Goal: Task Accomplishment & Management: Manage account settings

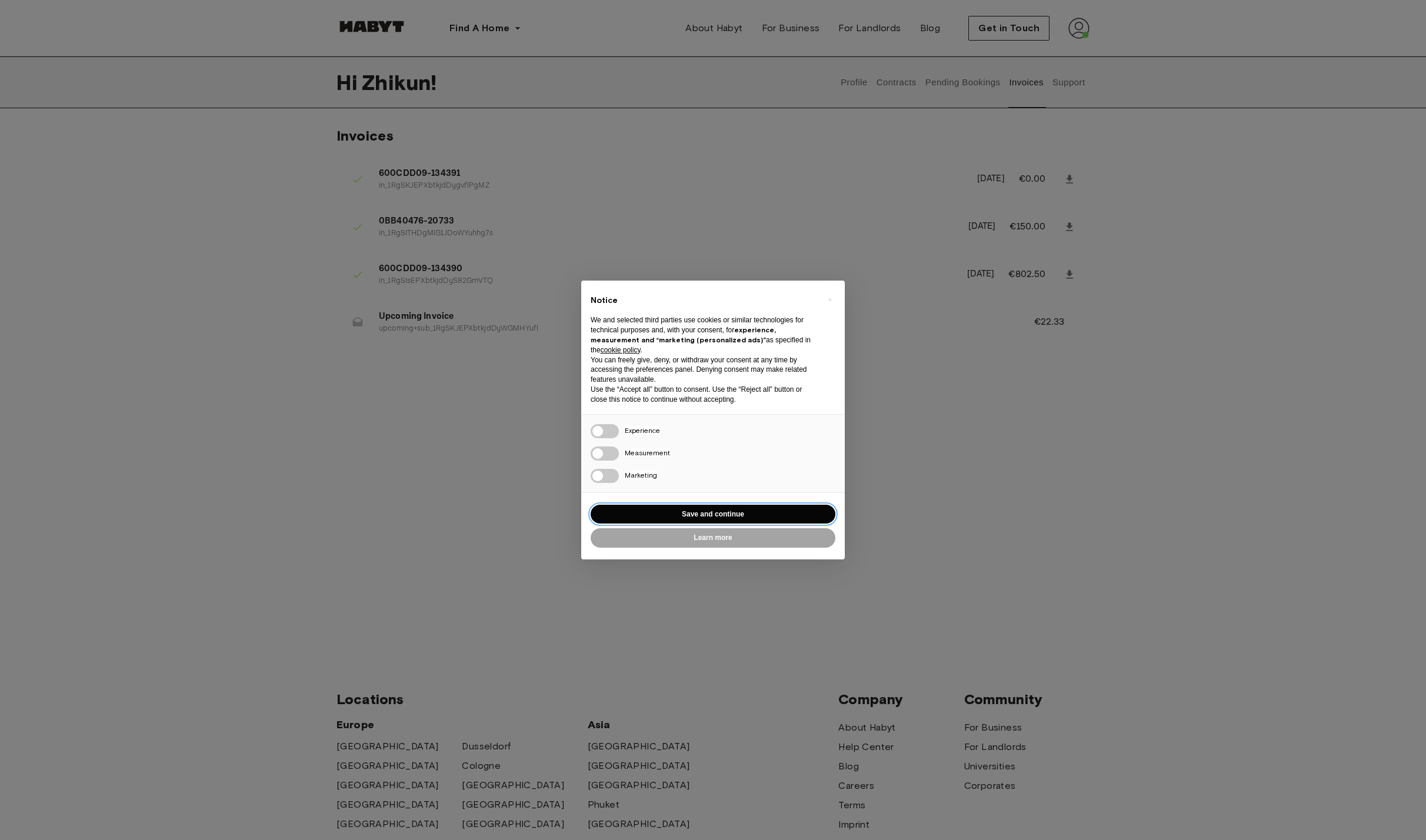
click at [784, 513] on button "Save and continue" at bounding box center [713, 514] width 245 height 19
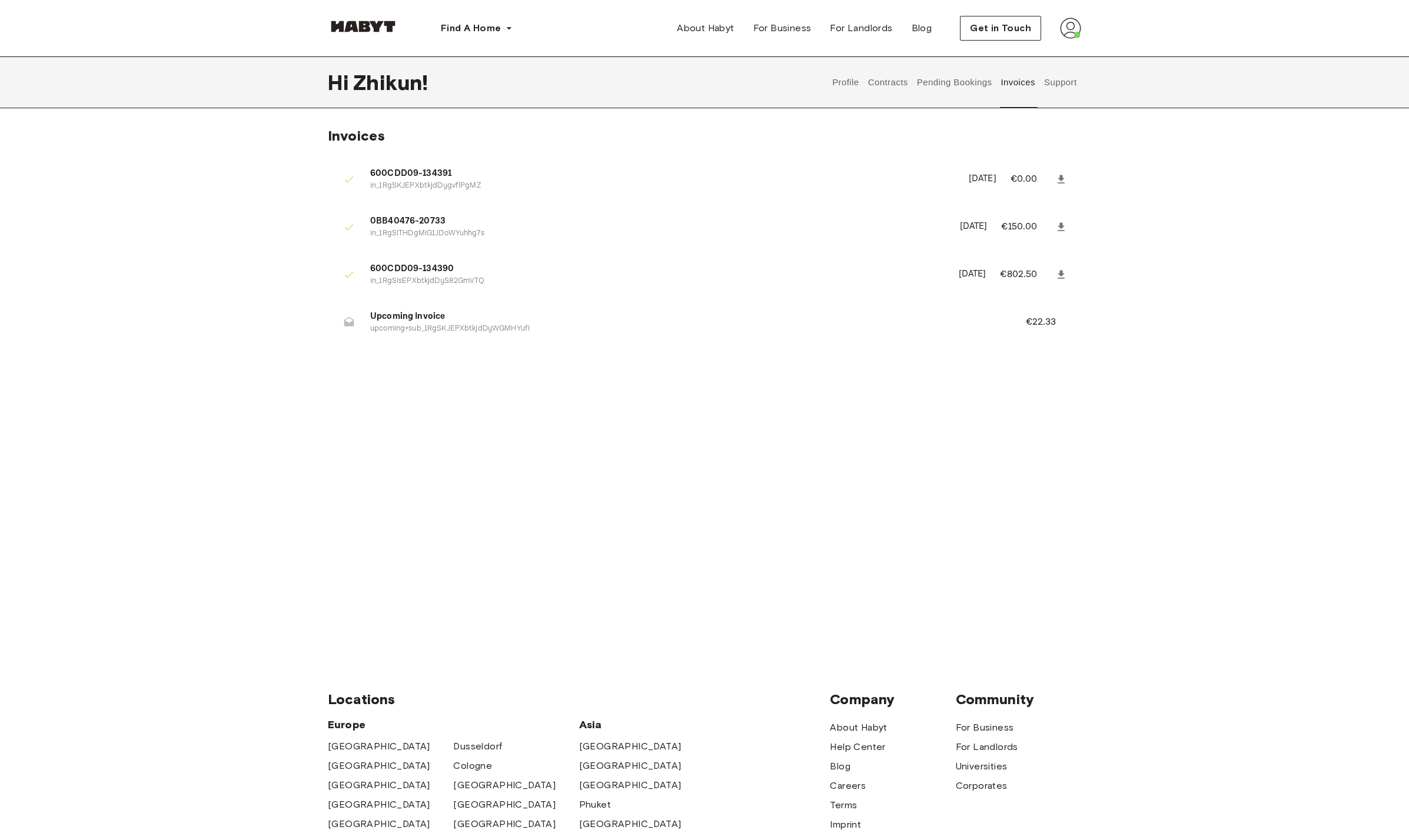
click at [1054, 91] on button "Support" at bounding box center [1060, 82] width 36 height 52
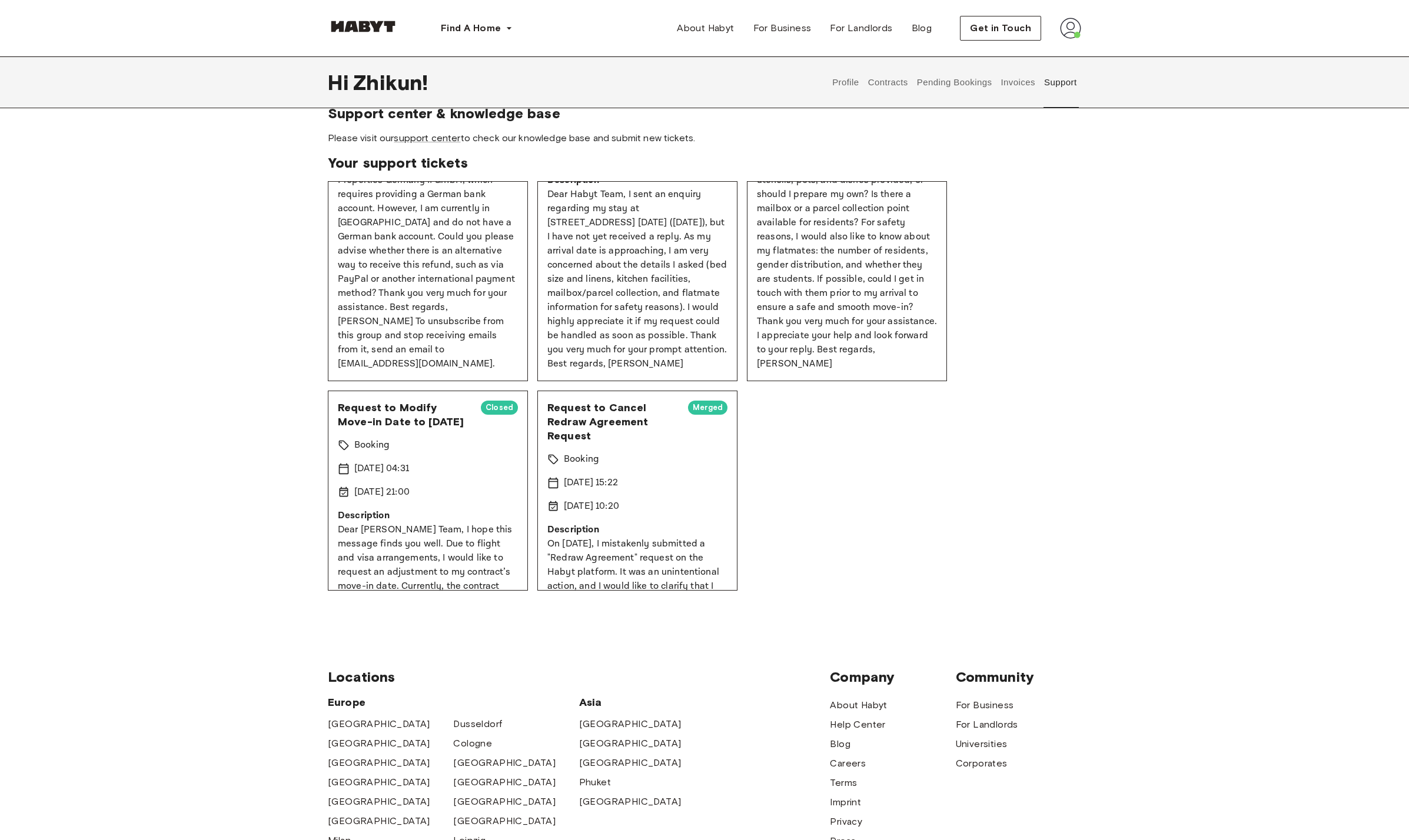
scroll to position [8, 0]
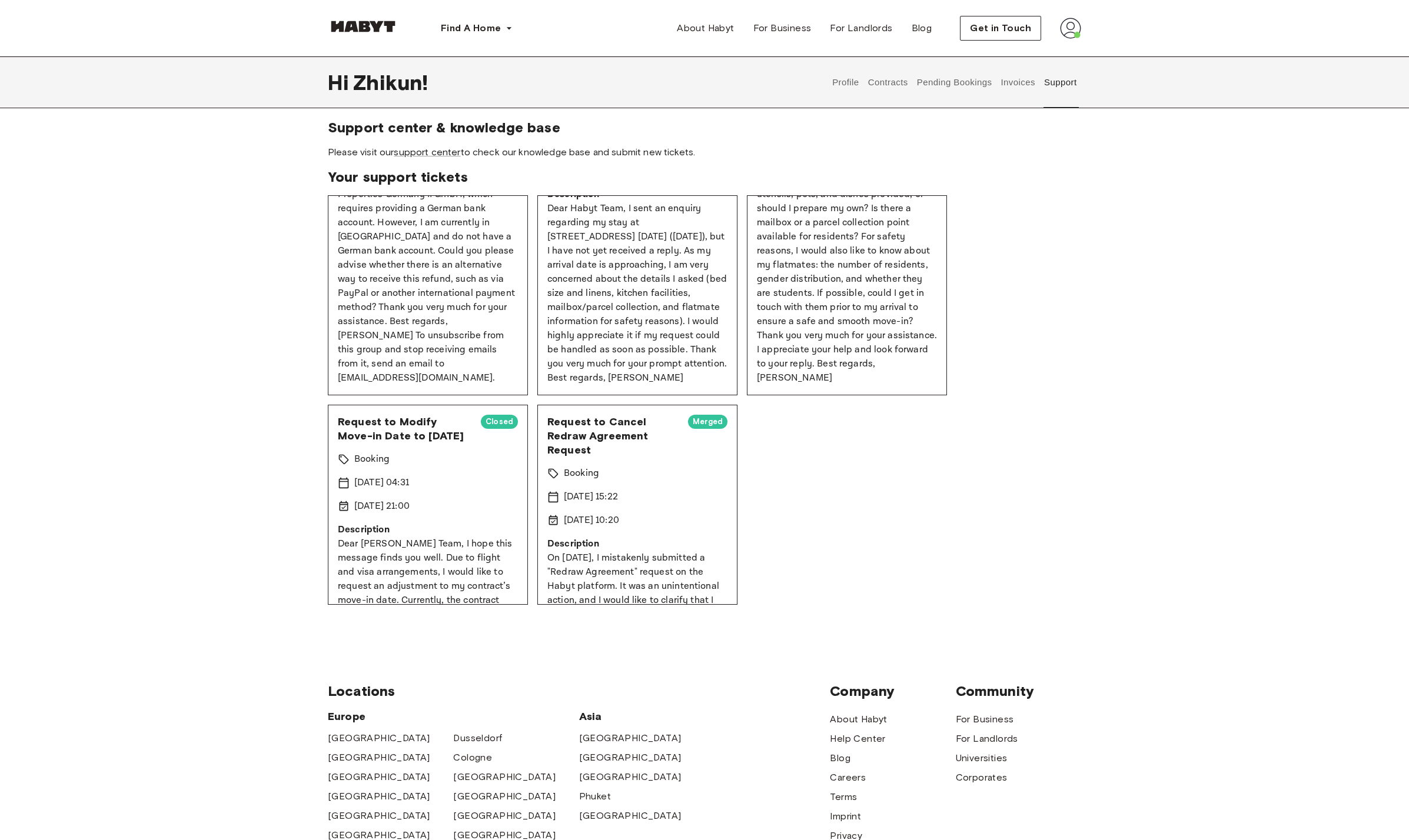
click at [880, 81] on button "Contracts" at bounding box center [888, 82] width 43 height 52
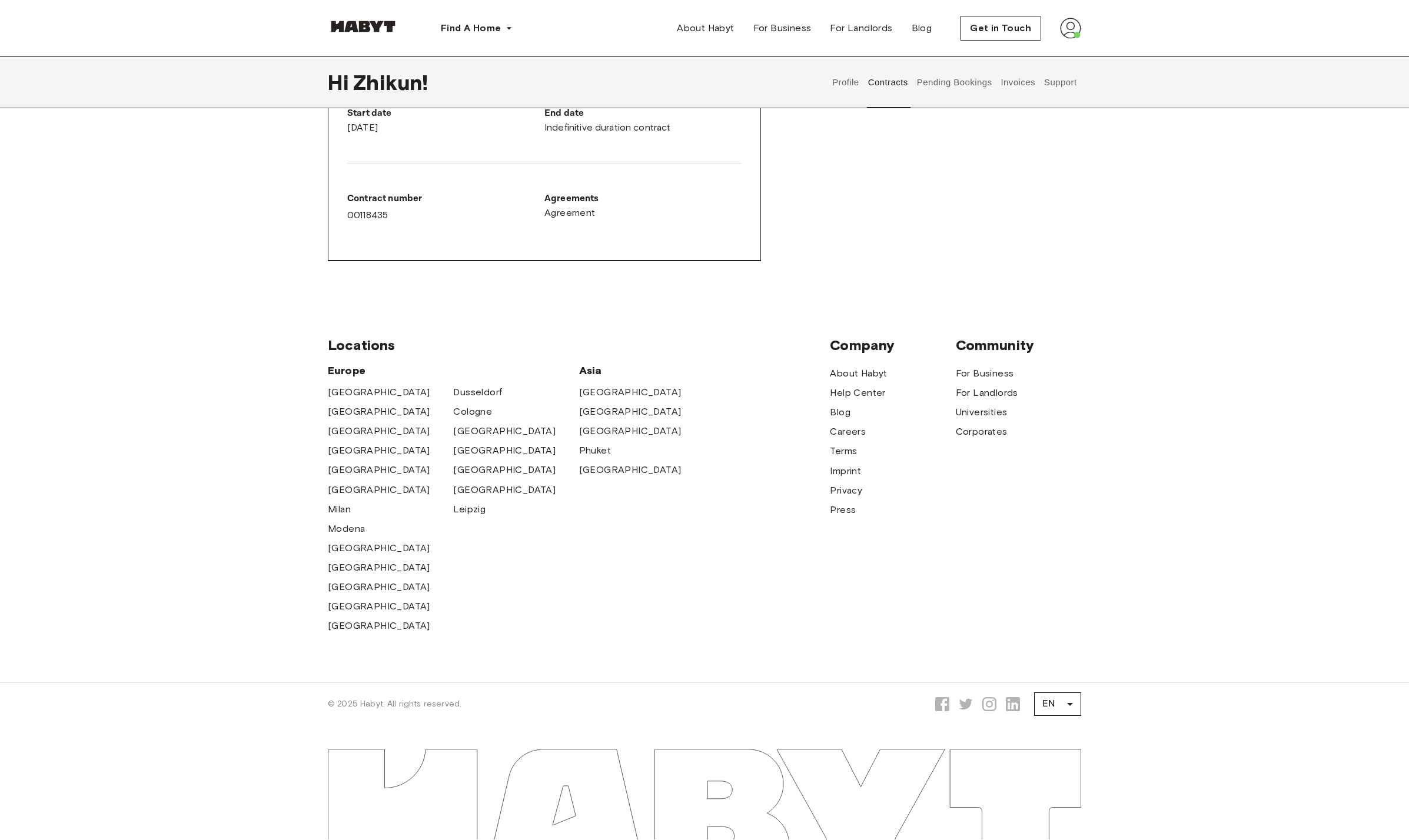
scroll to position [756, 0]
click at [716, 78] on span "Activated" at bounding box center [718, 71] width 47 height 15
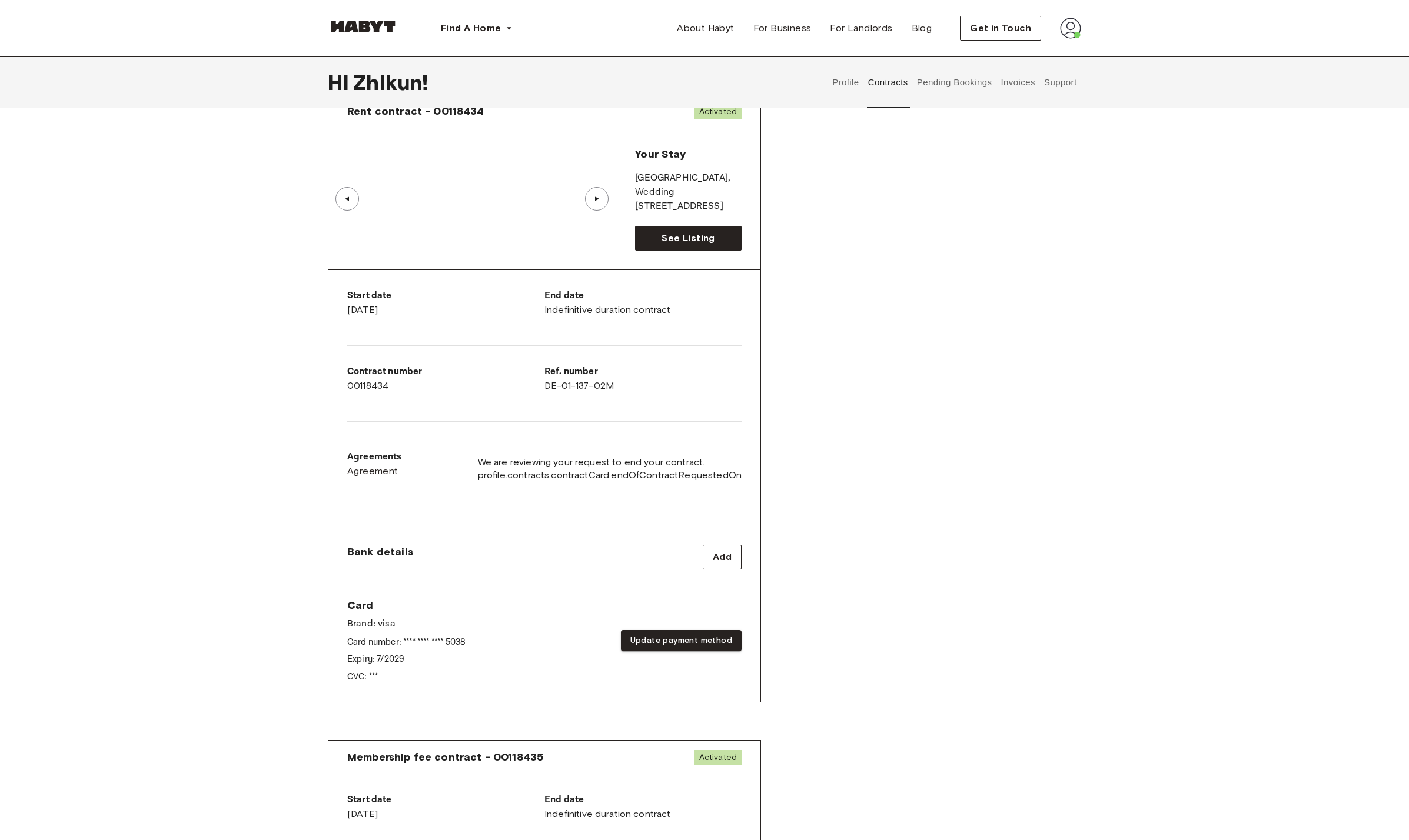
scroll to position [42, 0]
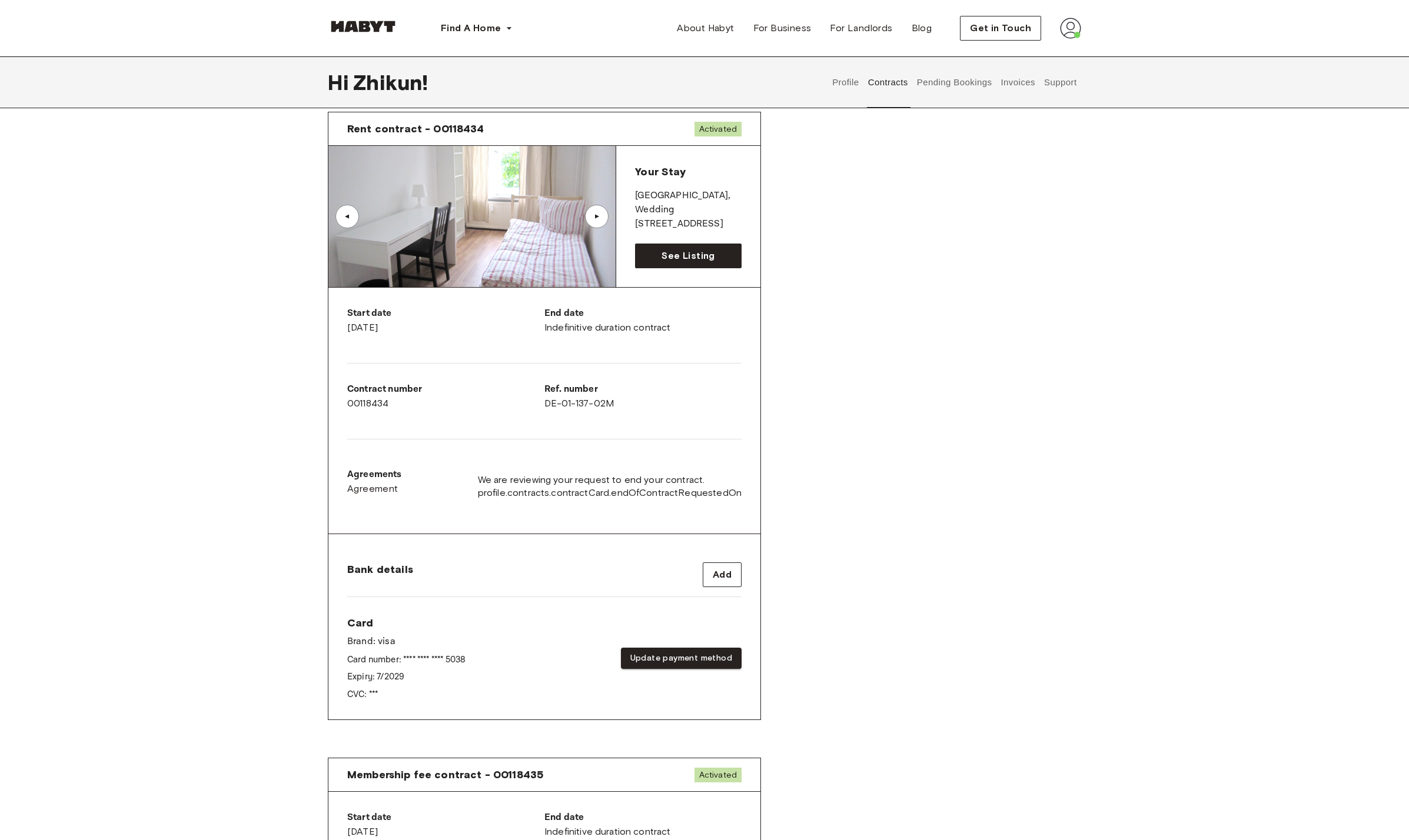
click at [593, 228] on div "▲" at bounding box center [597, 217] width 24 height 24
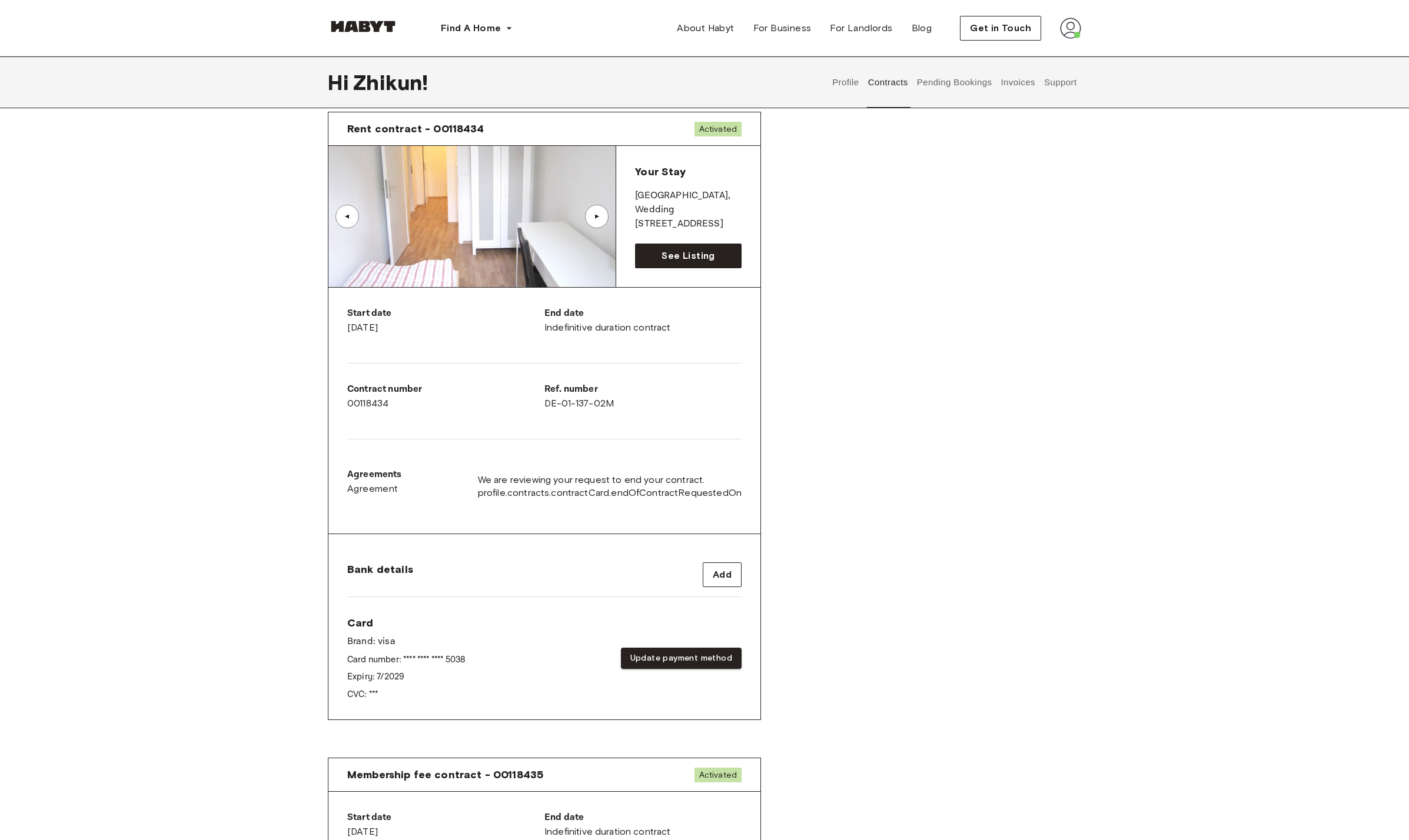
click at [593, 228] on div "▲" at bounding box center [597, 217] width 24 height 24
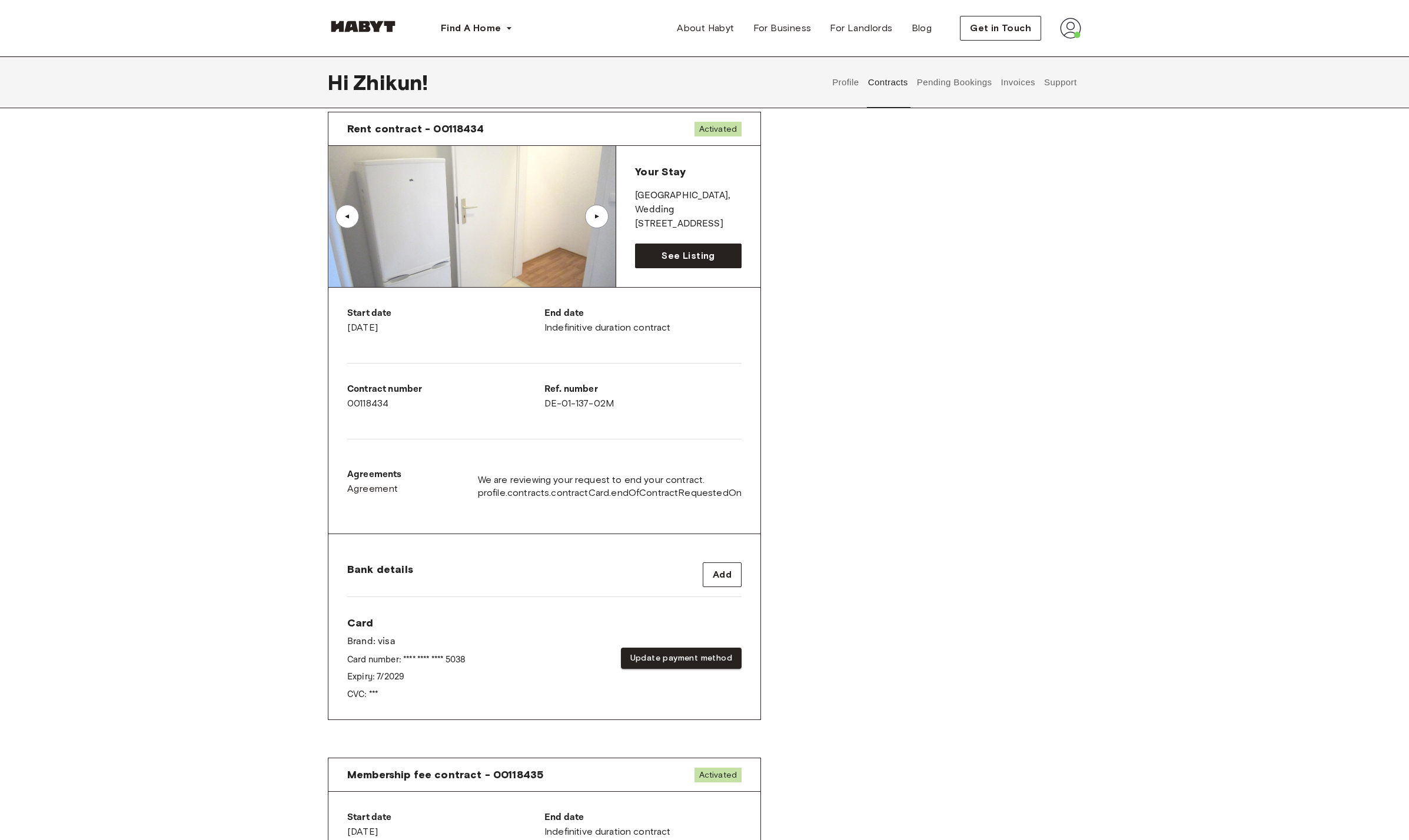
click at [595, 220] on div "▲" at bounding box center [597, 217] width 12 height 7
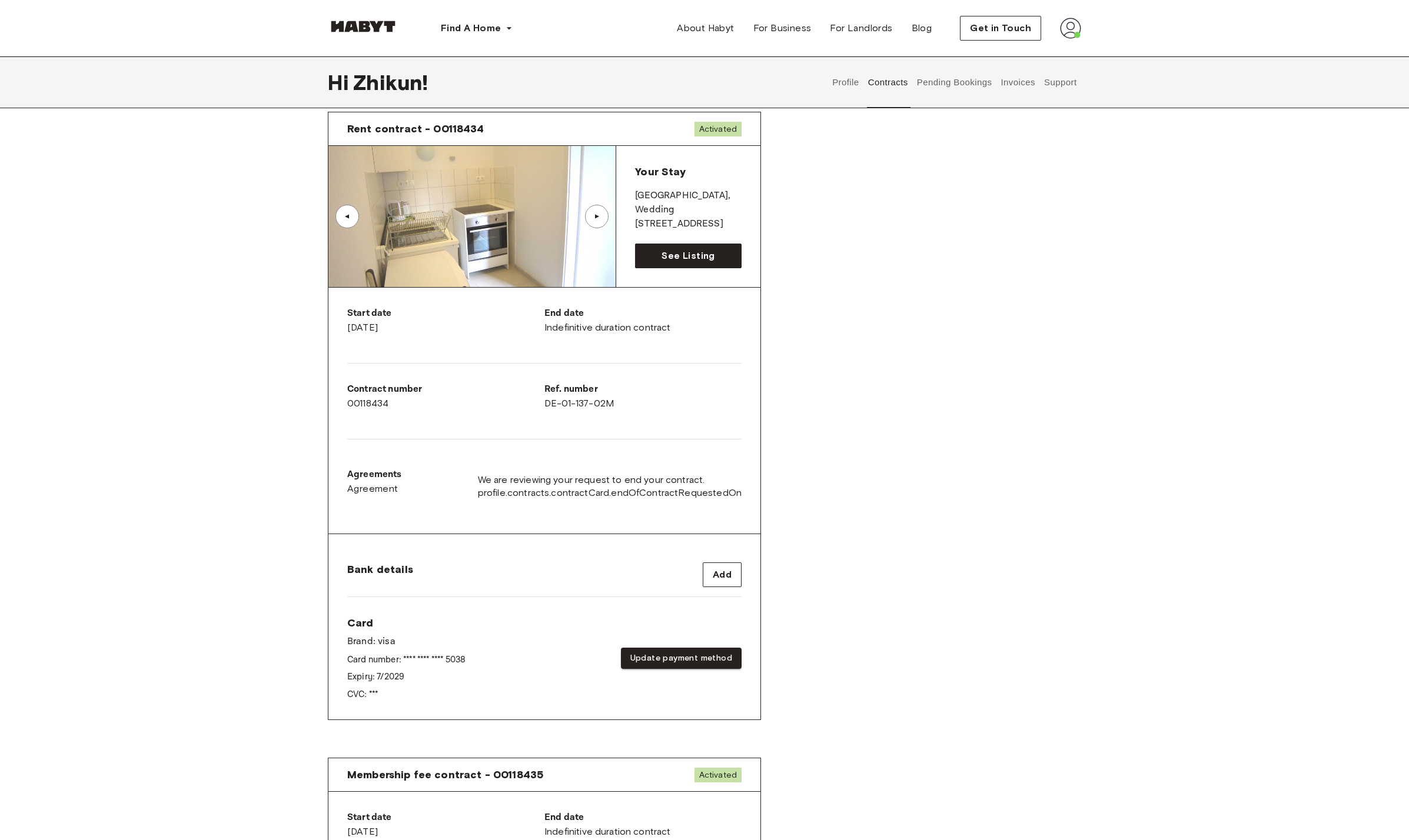
click at [595, 220] on div "▲" at bounding box center [597, 217] width 12 height 7
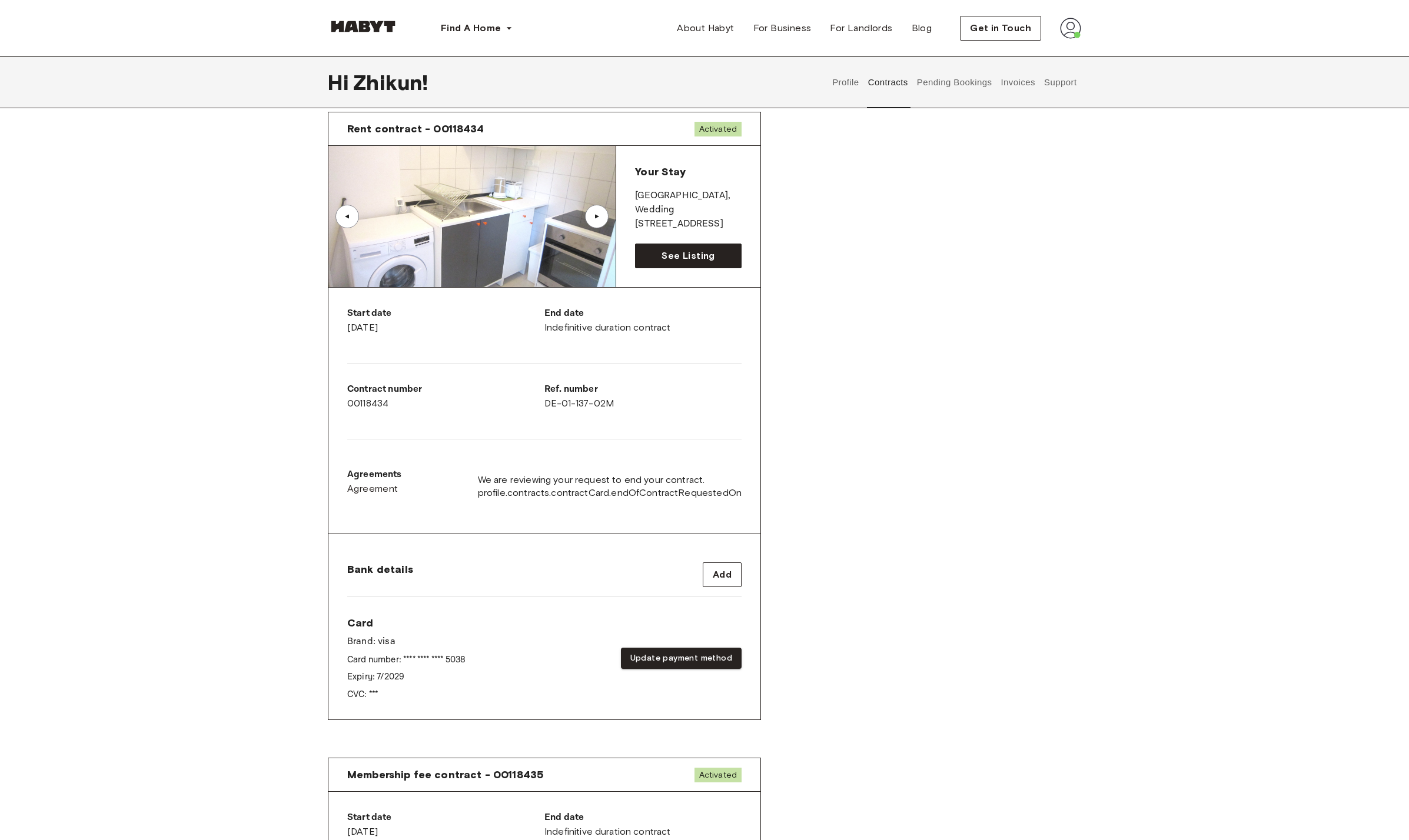
click at [595, 220] on div "▲" at bounding box center [597, 217] width 12 height 7
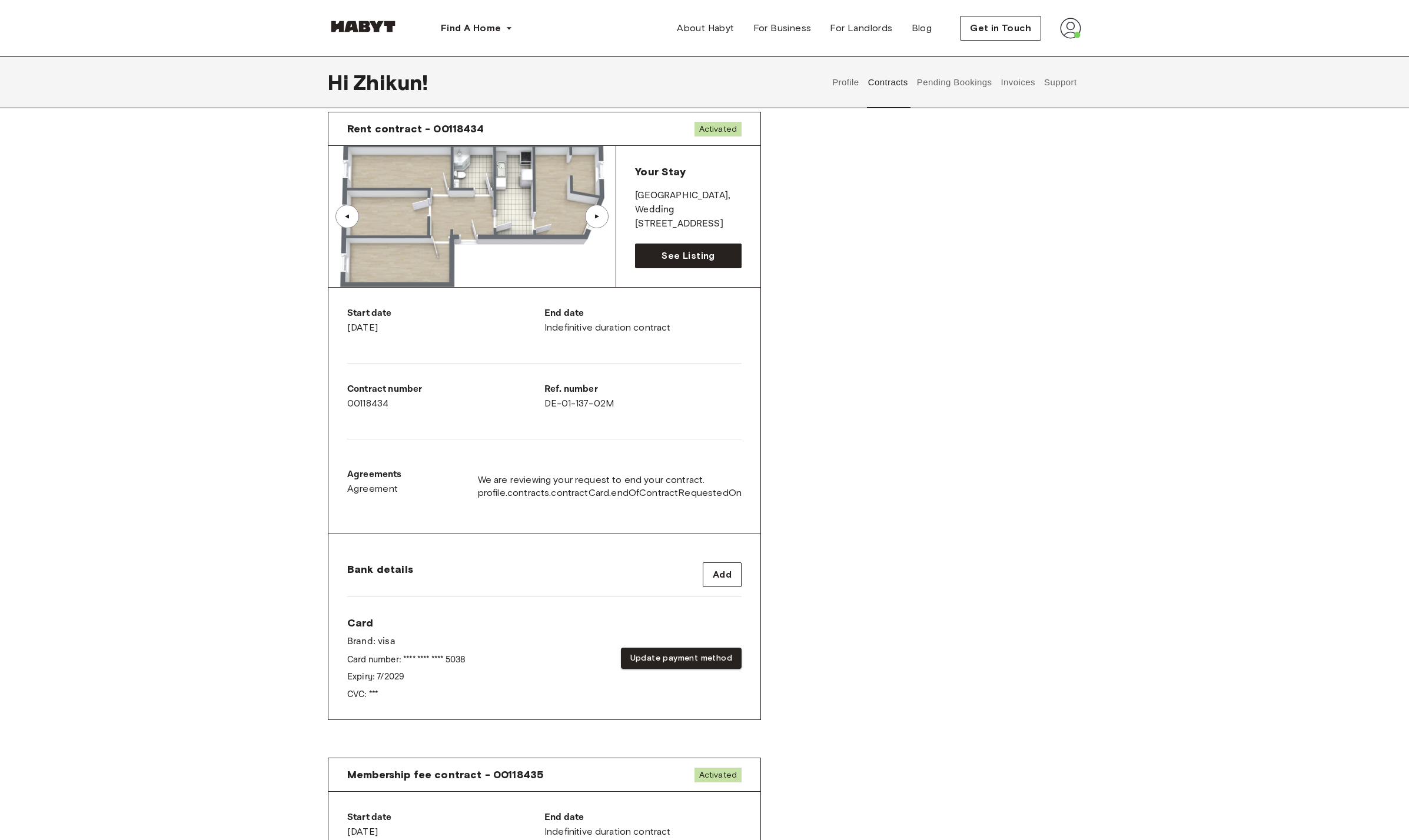
click at [595, 220] on div "▲" at bounding box center [597, 217] width 12 height 7
